Goal: Register for event/course

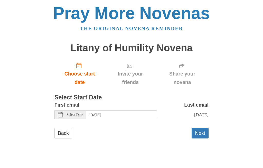
click at [202, 130] on button "Next" at bounding box center [200, 133] width 17 height 11
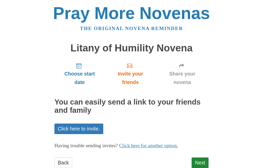
scroll to position [13, 0]
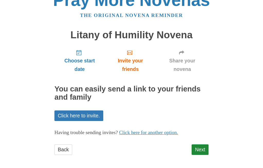
click at [203, 147] on link "Next" at bounding box center [200, 150] width 17 height 11
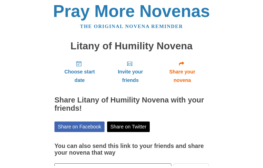
scroll to position [18, 0]
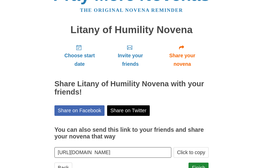
click at [201, 166] on link "Finish" at bounding box center [199, 168] width 20 height 11
